Goal: Book appointment/travel/reservation

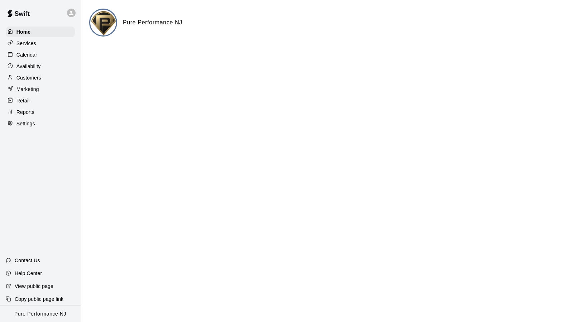
click at [72, 14] on icon at bounding box center [71, 13] width 4 height 4
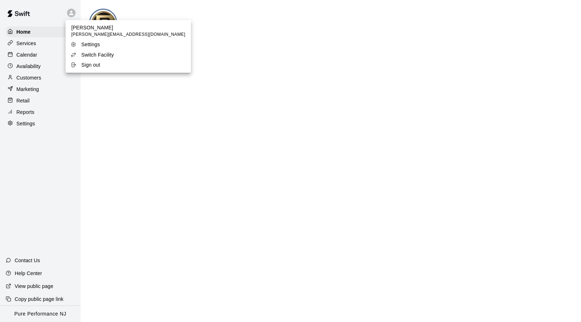
click at [95, 55] on p "Switch Facility" at bounding box center [97, 54] width 33 height 7
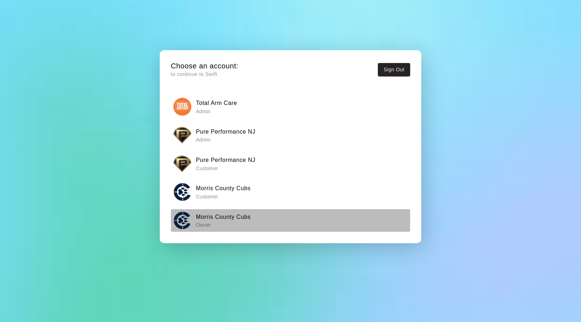
click at [229, 225] on div "Morris County Cubs Owner" at bounding box center [290, 220] width 235 height 18
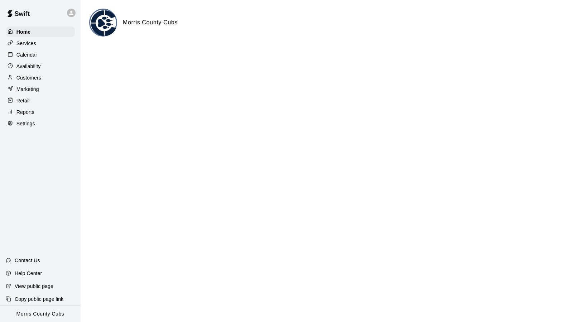
click at [30, 53] on p "Calendar" at bounding box center [26, 54] width 21 height 7
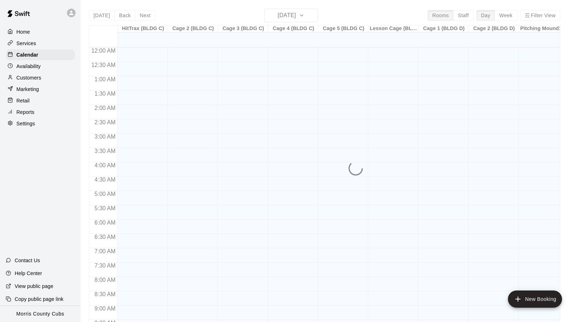
scroll to position [384, 0]
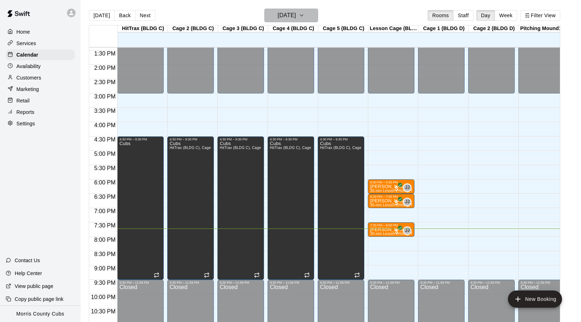
click at [305, 16] on icon "button" at bounding box center [302, 15] width 6 height 9
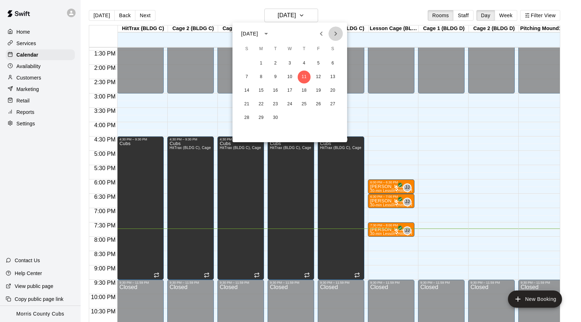
click at [337, 35] on icon "Next month" at bounding box center [335, 33] width 9 height 9
click at [319, 37] on icon "Previous month" at bounding box center [321, 33] width 9 height 9
click at [291, 105] on button "24" at bounding box center [289, 104] width 13 height 13
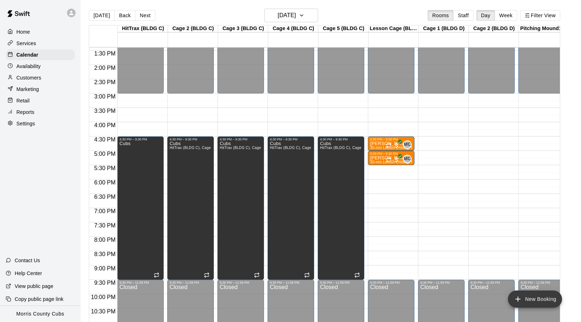
click at [540, 306] on button "New Booking" at bounding box center [535, 299] width 54 height 17
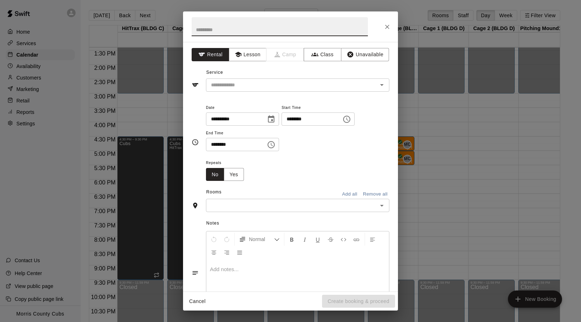
paste input "**********"
type input "**********"
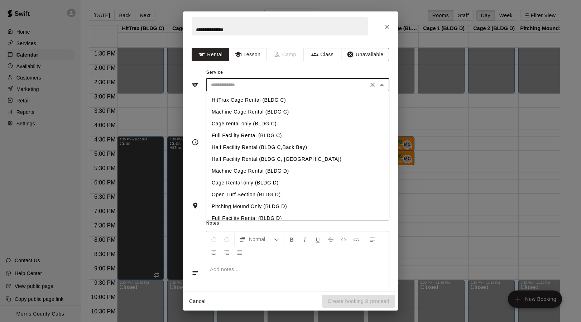
click at [243, 86] on input "text" at bounding box center [287, 85] width 158 height 9
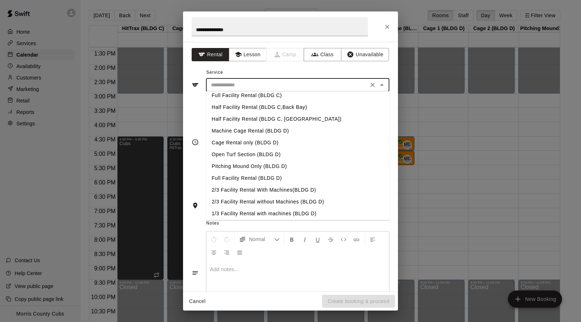
scroll to position [37, 0]
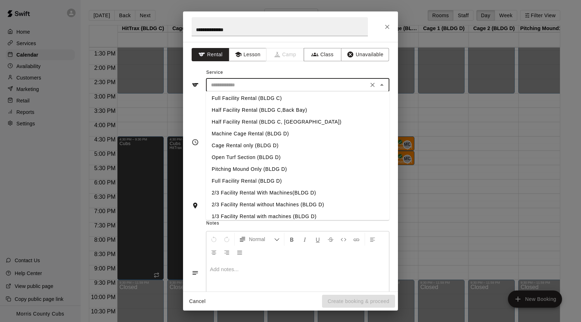
click at [259, 146] on li "Cage Rental only (BLDG D)" at bounding box center [297, 146] width 183 height 12
type input "**********"
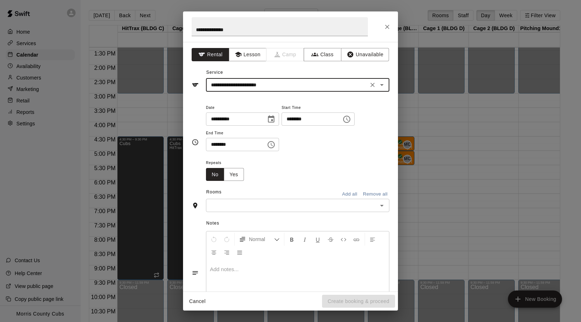
click at [351, 118] on icon "Choose time, selected time is 7:00 PM" at bounding box center [347, 119] width 9 height 9
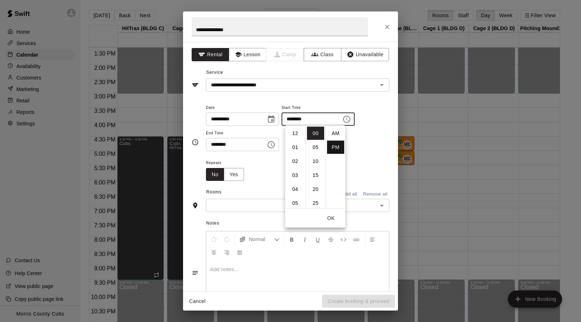
scroll to position [13, 0]
click at [315, 183] on li "30" at bounding box center [315, 183] width 17 height 13
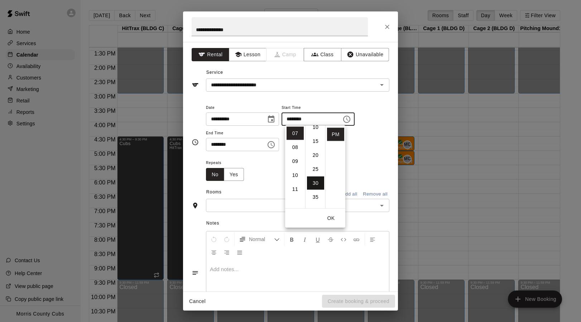
scroll to position [84, 0]
click at [296, 138] on li "06" at bounding box center [295, 137] width 17 height 13
type input "********"
click at [273, 145] on icon "Choose time, selected time is 7:30 PM" at bounding box center [271, 144] width 9 height 9
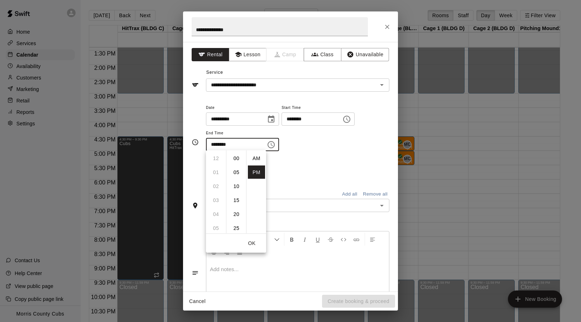
scroll to position [13, 0]
click at [255, 242] on button "OK" at bounding box center [251, 243] width 23 height 13
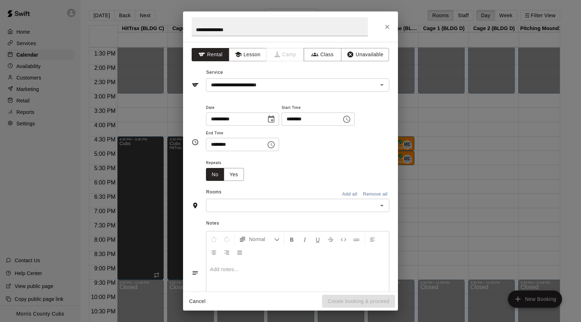
click at [246, 205] on input "text" at bounding box center [291, 205] width 167 height 9
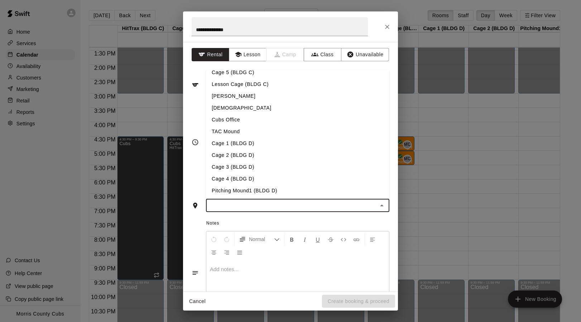
scroll to position [56, 0]
click at [254, 141] on li "Cage 1 (BLDG D)" at bounding box center [297, 141] width 183 height 12
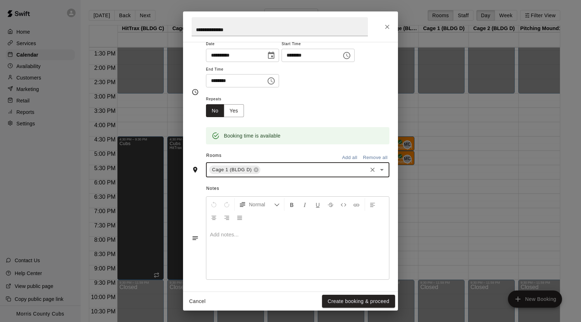
scroll to position [63, 0]
click at [334, 296] on button "Create booking & proceed" at bounding box center [358, 301] width 73 height 13
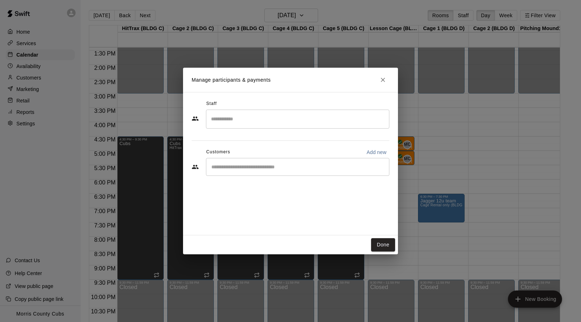
click at [238, 124] on input "Search staff" at bounding box center [297, 119] width 177 height 13
click at [249, 146] on div "[PERSON_NAME] Staff" at bounding box center [246, 143] width 44 height 14
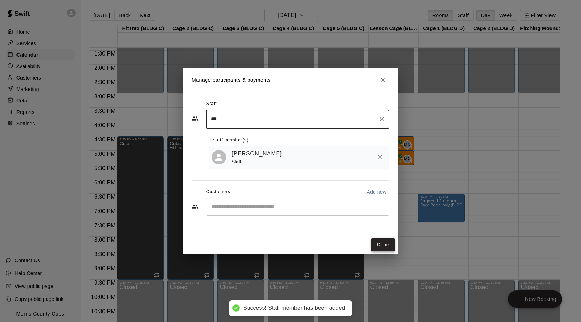
type input "***"
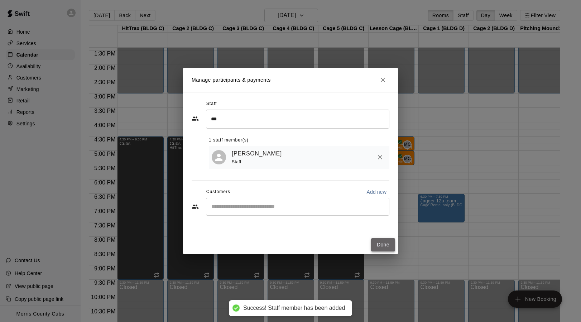
click at [383, 242] on button "Done" at bounding box center [383, 244] width 24 height 13
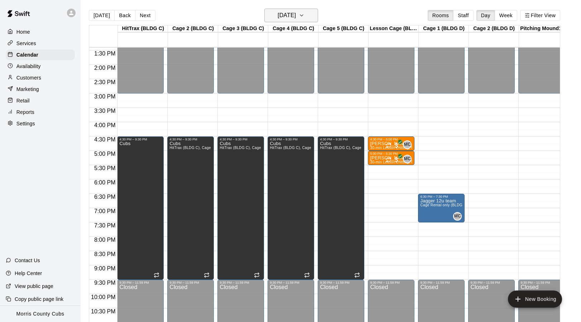
click at [305, 19] on icon "button" at bounding box center [302, 15] width 6 height 9
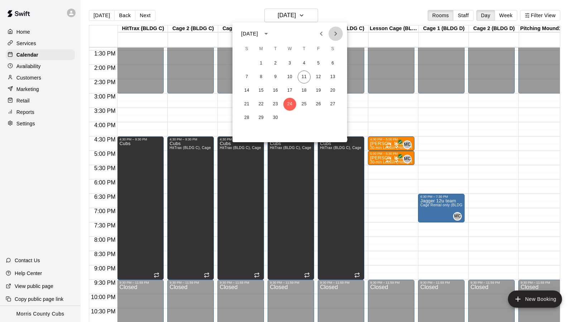
click at [337, 34] on icon "Next month" at bounding box center [335, 33] width 9 height 9
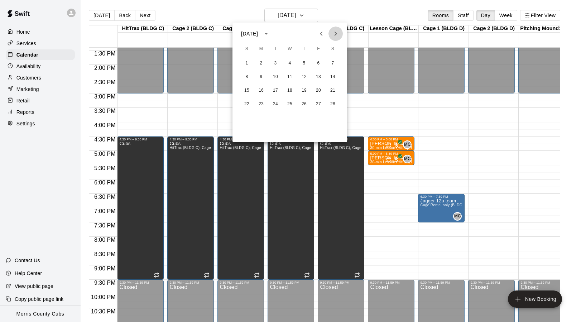
click at [337, 34] on icon "Next month" at bounding box center [335, 33] width 9 height 9
click at [318, 15] on div at bounding box center [290, 161] width 581 height 322
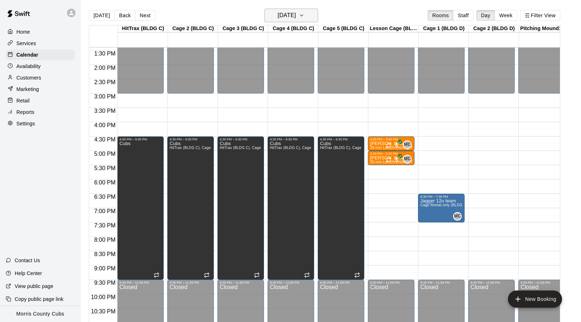
click at [305, 16] on icon "button" at bounding box center [302, 15] width 6 height 9
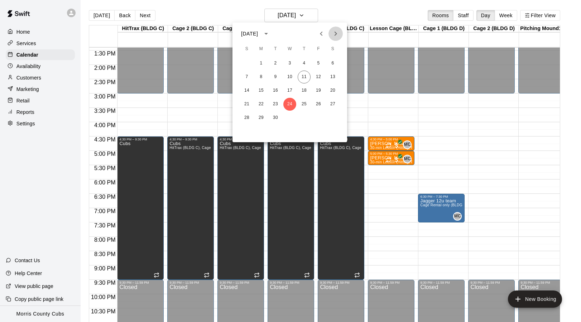
click at [336, 32] on icon "Next month" at bounding box center [335, 33] width 9 height 9
click at [334, 35] on icon "Next month" at bounding box center [335, 33] width 9 height 9
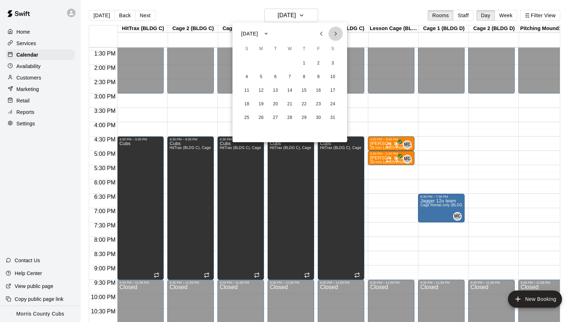
click at [334, 35] on icon "Next month" at bounding box center [335, 33] width 9 height 9
click at [322, 34] on icon "Previous month" at bounding box center [321, 33] width 9 height 9
click at [63, 200] on div at bounding box center [290, 161] width 581 height 322
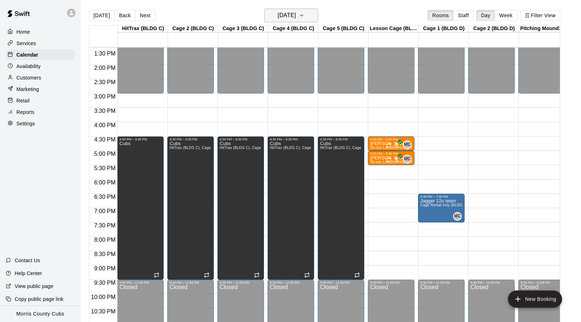
click at [318, 15] on button "[DATE]" at bounding box center [291, 16] width 54 height 14
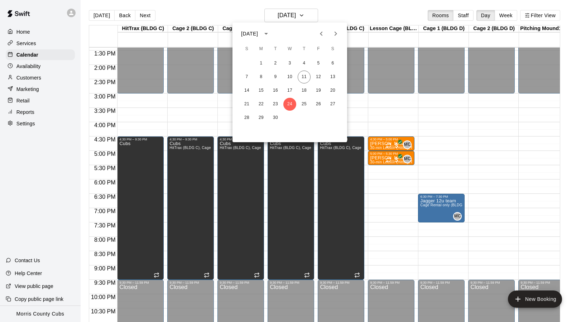
click at [338, 34] on icon "Next month" at bounding box center [335, 33] width 9 height 9
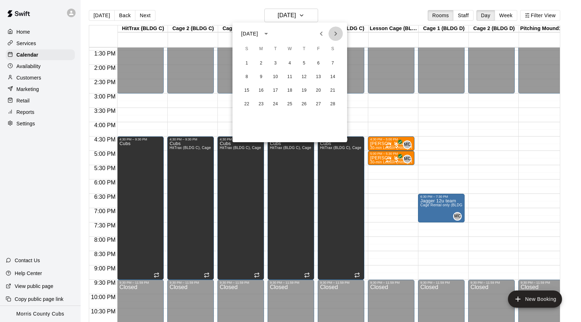
click at [338, 34] on icon "Next month" at bounding box center [335, 33] width 9 height 9
click at [320, 35] on icon "Previous month" at bounding box center [321, 33] width 9 height 9
click at [335, 35] on icon "Next month" at bounding box center [335, 33] width 9 height 9
click at [314, 13] on div at bounding box center [290, 161] width 581 height 322
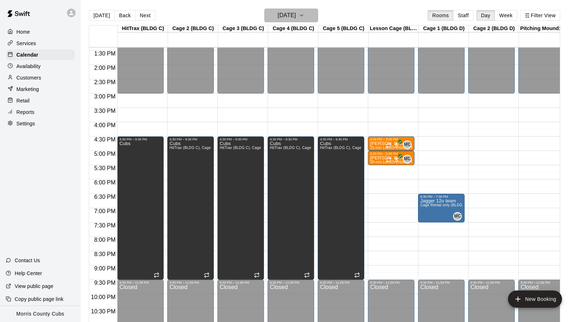
click at [305, 16] on icon "button" at bounding box center [302, 15] width 6 height 9
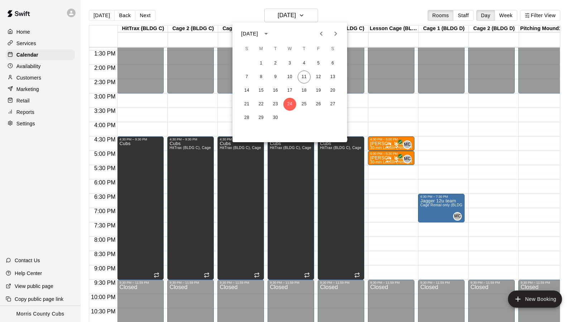
click at [334, 33] on icon "Next month" at bounding box center [335, 33] width 9 height 9
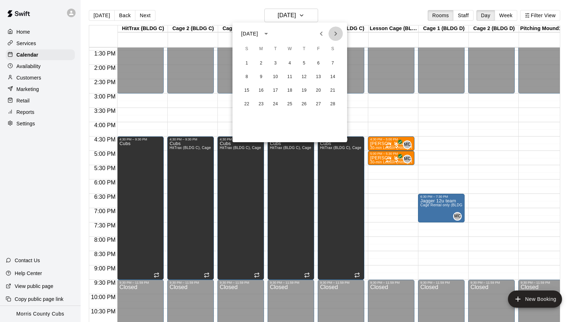
click at [334, 33] on icon "Next month" at bounding box center [335, 33] width 9 height 9
click at [322, 34] on icon "Previous month" at bounding box center [321, 33] width 9 height 9
click at [335, 35] on icon "Next month" at bounding box center [336, 34] width 3 height 4
